Goal: Transaction & Acquisition: Purchase product/service

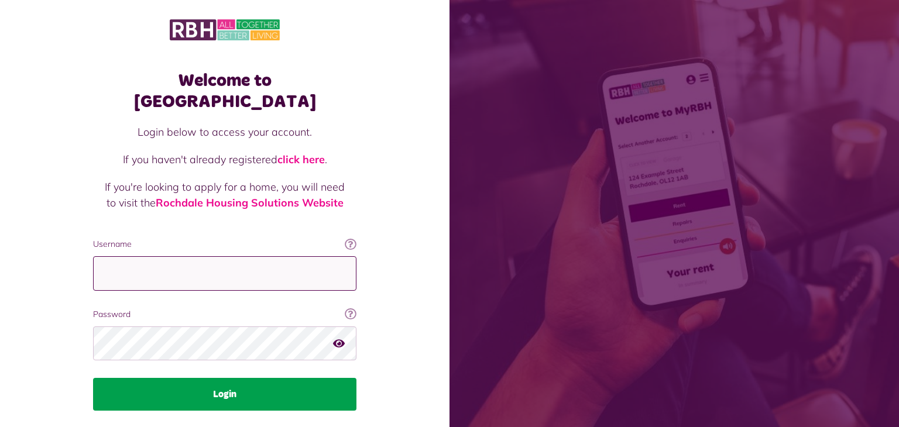
type input "**********"
click at [312, 378] on button "Login" at bounding box center [224, 394] width 263 height 33
click at [301, 378] on button "Login" at bounding box center [224, 394] width 263 height 33
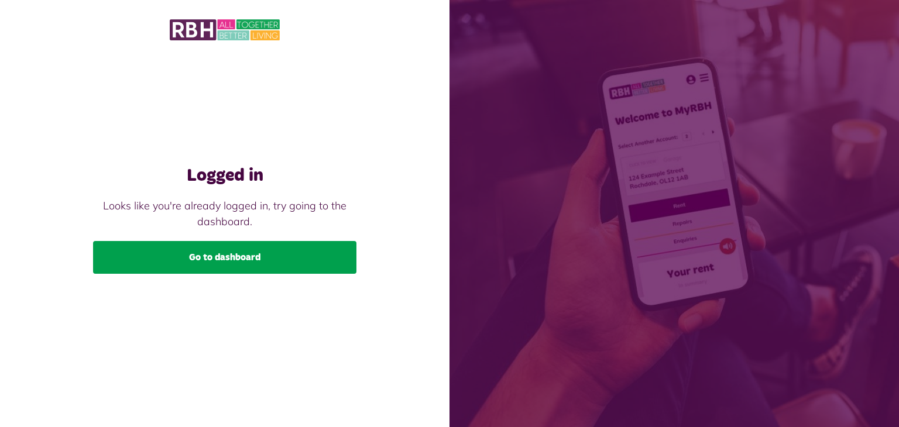
click at [249, 254] on link "Go to dashboard" at bounding box center [224, 257] width 263 height 33
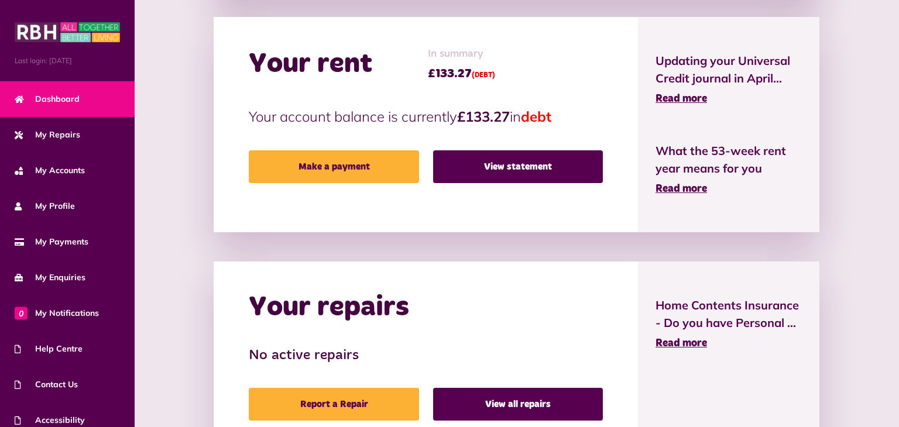
scroll to position [285, 0]
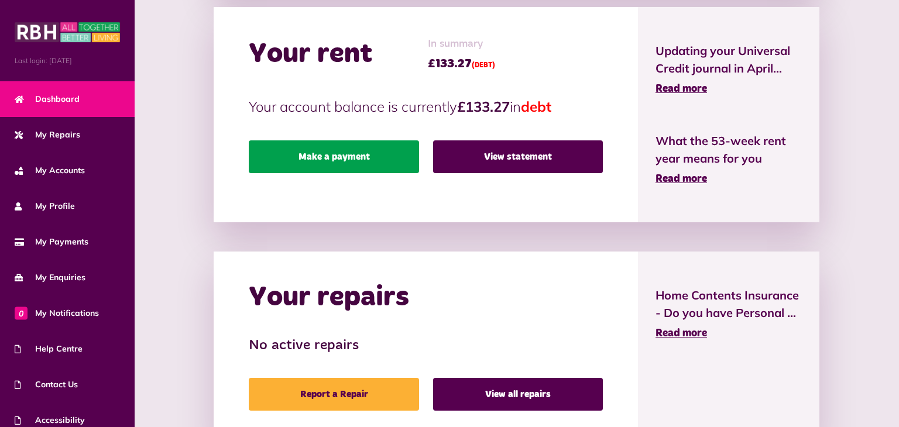
click at [359, 159] on link "Make a payment" at bounding box center [334, 156] width 170 height 33
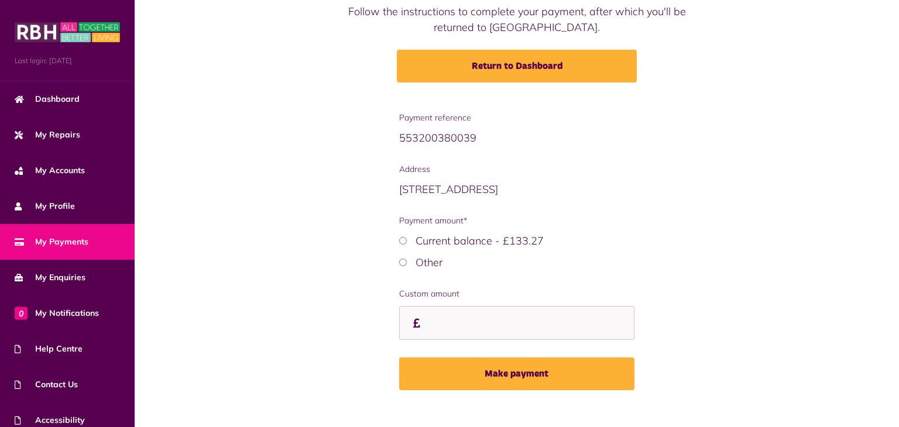
scroll to position [117, 0]
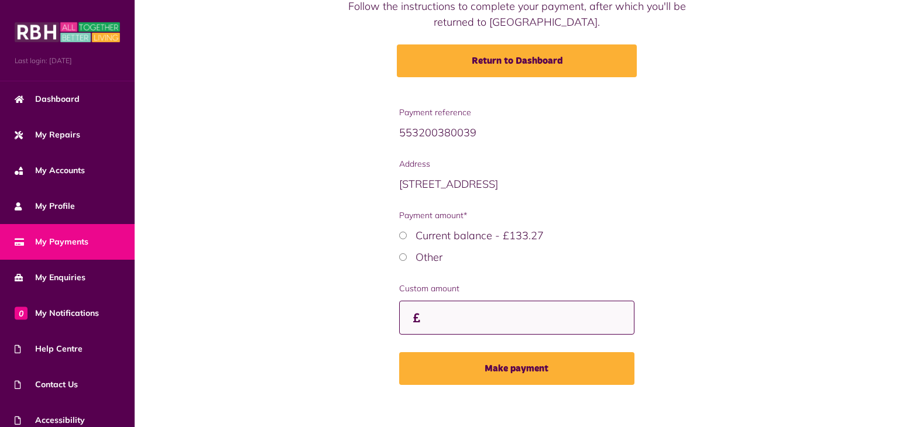
click at [444, 315] on input "Custom amount" at bounding box center [516, 318] width 235 height 35
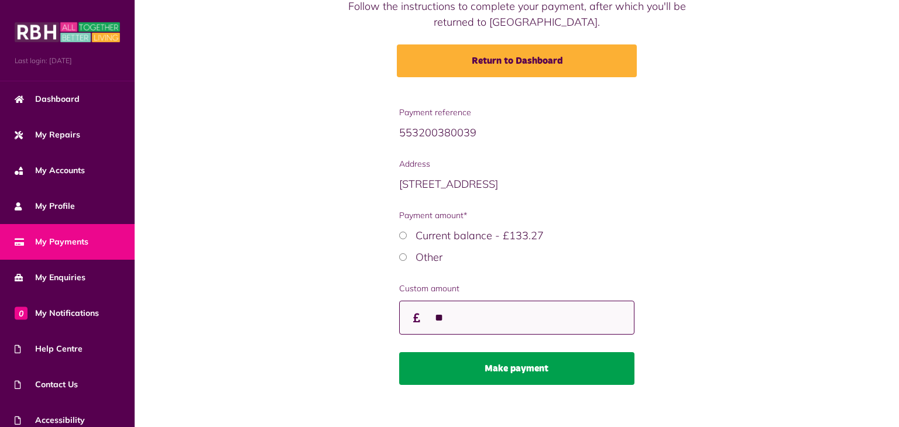
type input "**"
click at [518, 371] on button "Make payment" at bounding box center [516, 368] width 235 height 33
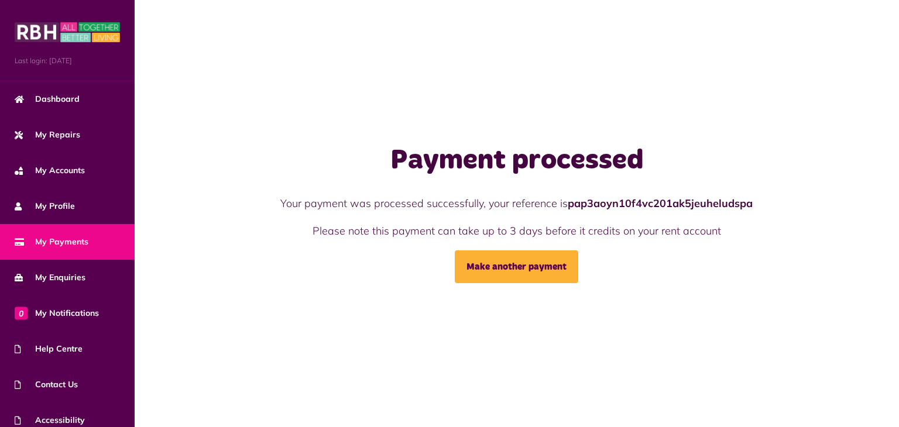
scroll to position [47, 0]
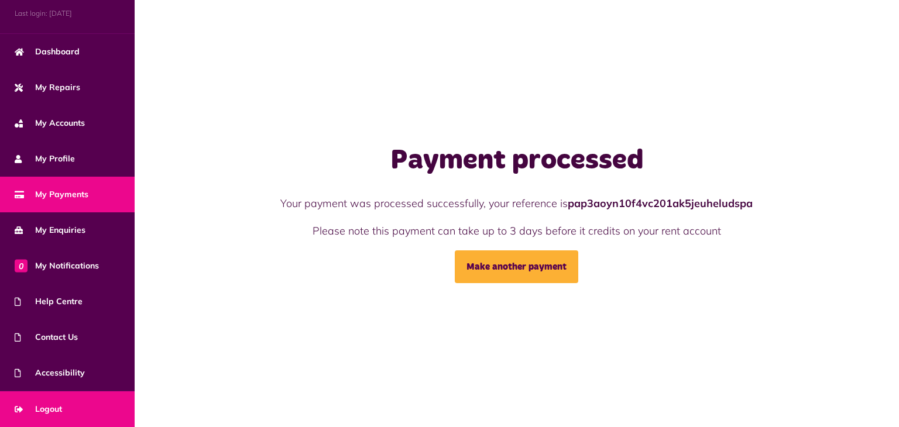
click at [115, 399] on link "Logout" at bounding box center [67, 409] width 135 height 36
